Goal: Task Accomplishment & Management: Complete application form

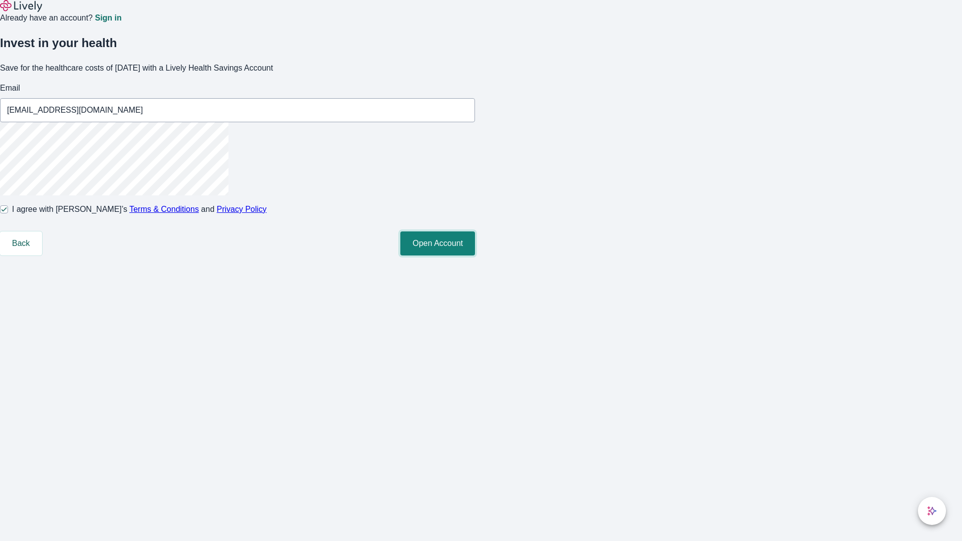
click at [475, 256] on button "Open Account" at bounding box center [437, 243] width 75 height 24
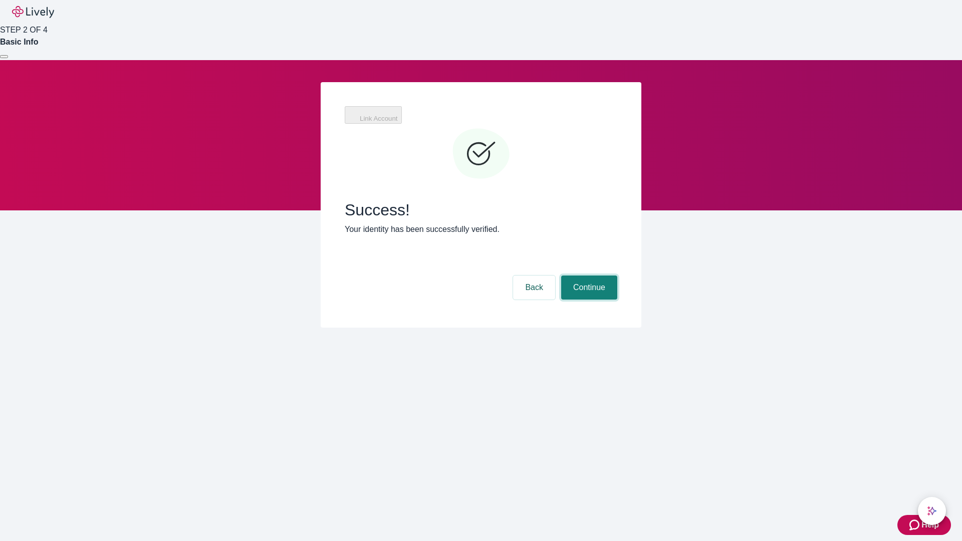
click at [588, 276] on button "Continue" at bounding box center [589, 288] width 56 height 24
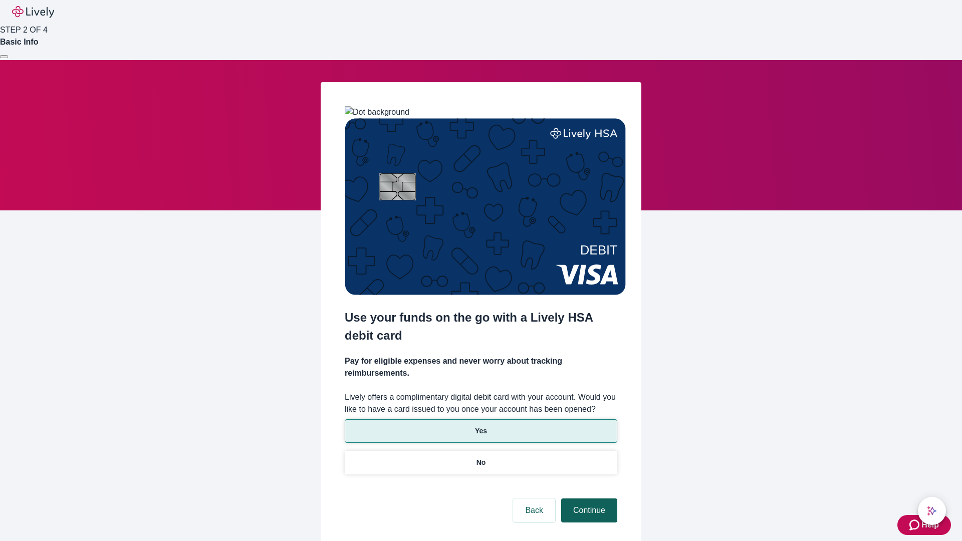
click at [481, 426] on p "Yes" at bounding box center [481, 431] width 12 height 11
click at [588, 499] on button "Continue" at bounding box center [589, 511] width 56 height 24
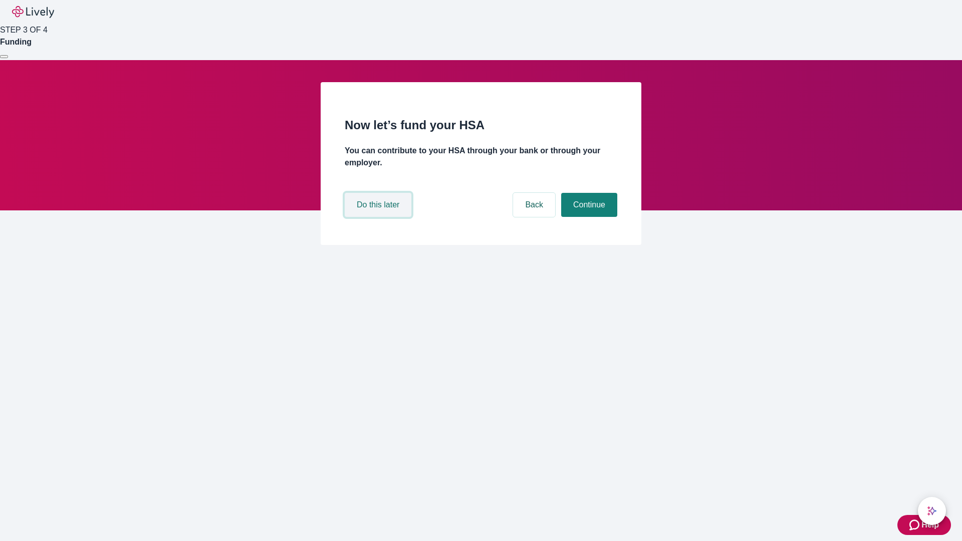
click at [379, 217] on button "Do this later" at bounding box center [378, 205] width 67 height 24
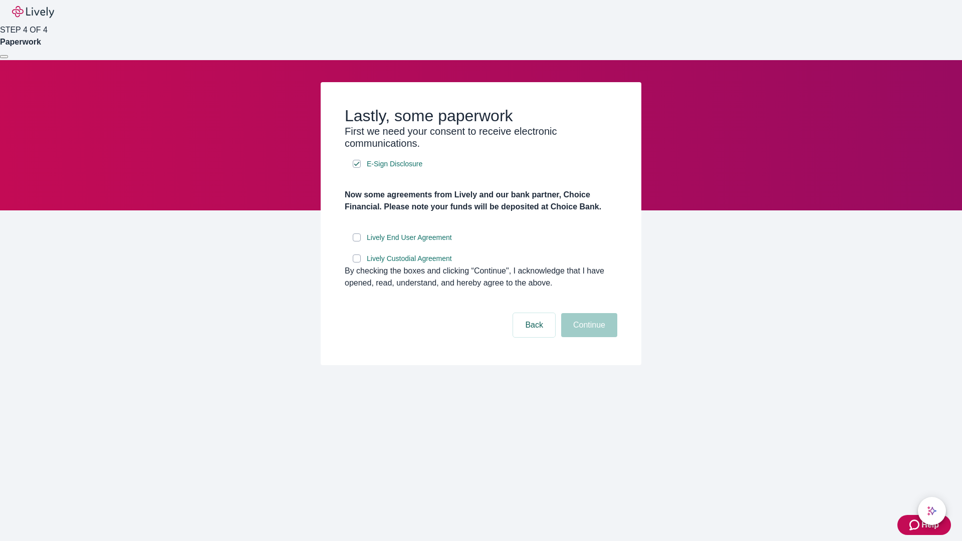
click at [357, 242] on input "Lively End User Agreement" at bounding box center [357, 237] width 8 height 8
checkbox input "true"
click at [357, 263] on input "Lively Custodial Agreement" at bounding box center [357, 259] width 8 height 8
checkbox input "true"
click at [588, 337] on button "Continue" at bounding box center [589, 325] width 56 height 24
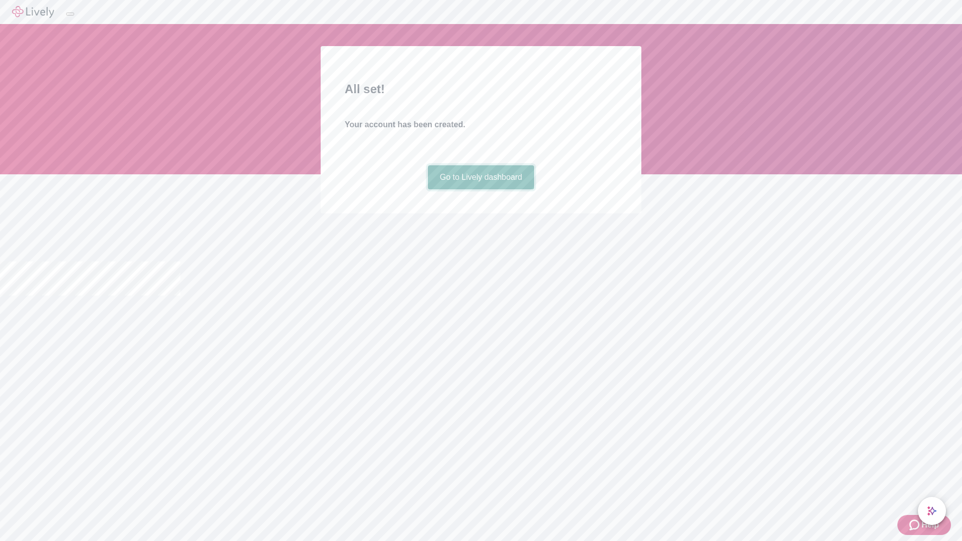
click at [481, 189] on link "Go to Lively dashboard" at bounding box center [481, 177] width 107 height 24
